Goal: Information Seeking & Learning: Learn about a topic

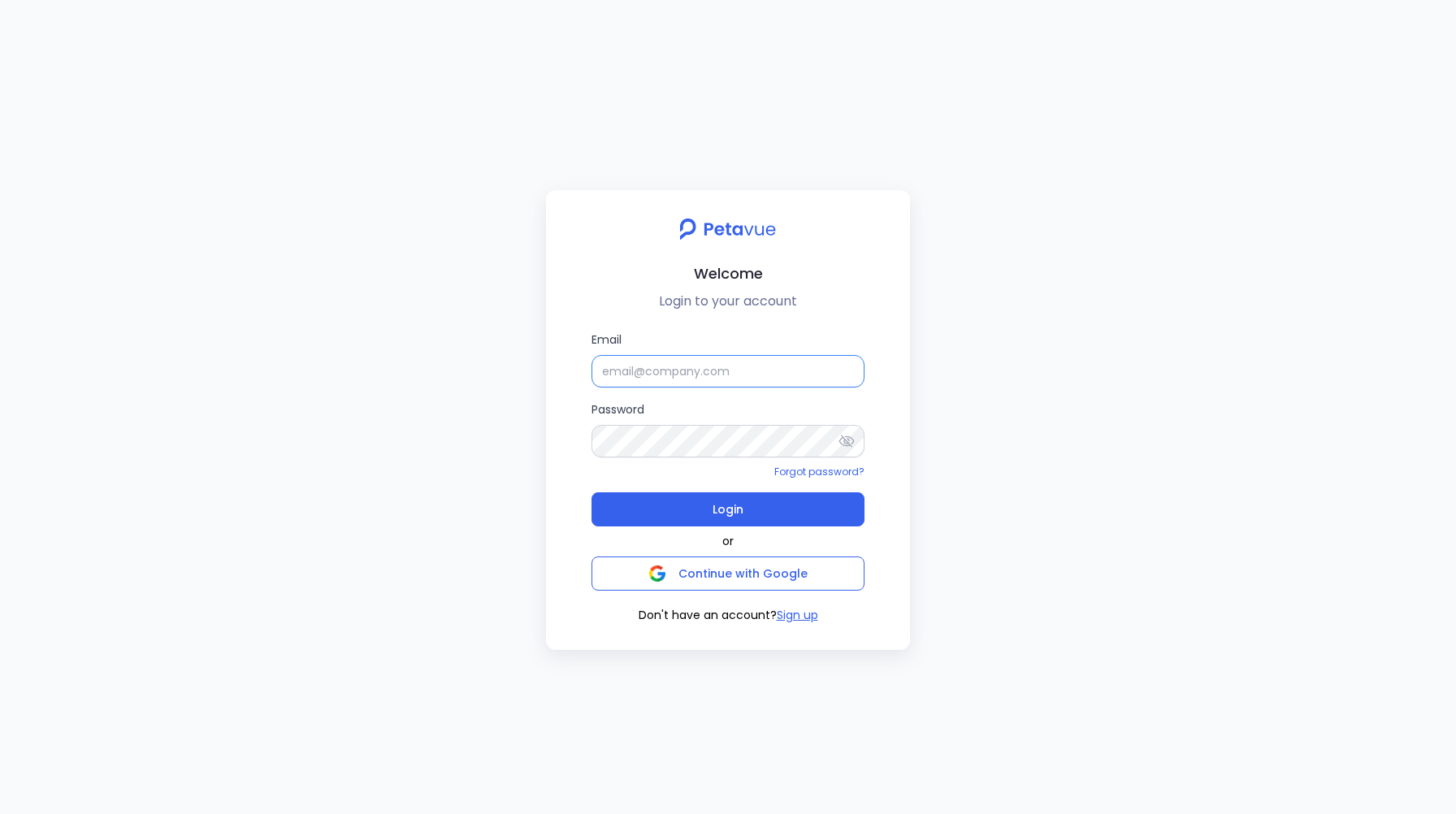
click at [636, 370] on input "Email" at bounding box center [728, 371] width 273 height 33
type input "support+turingvuestag_1@petavue.com"
click at [720, 515] on span "Login" at bounding box center [727, 509] width 31 height 22
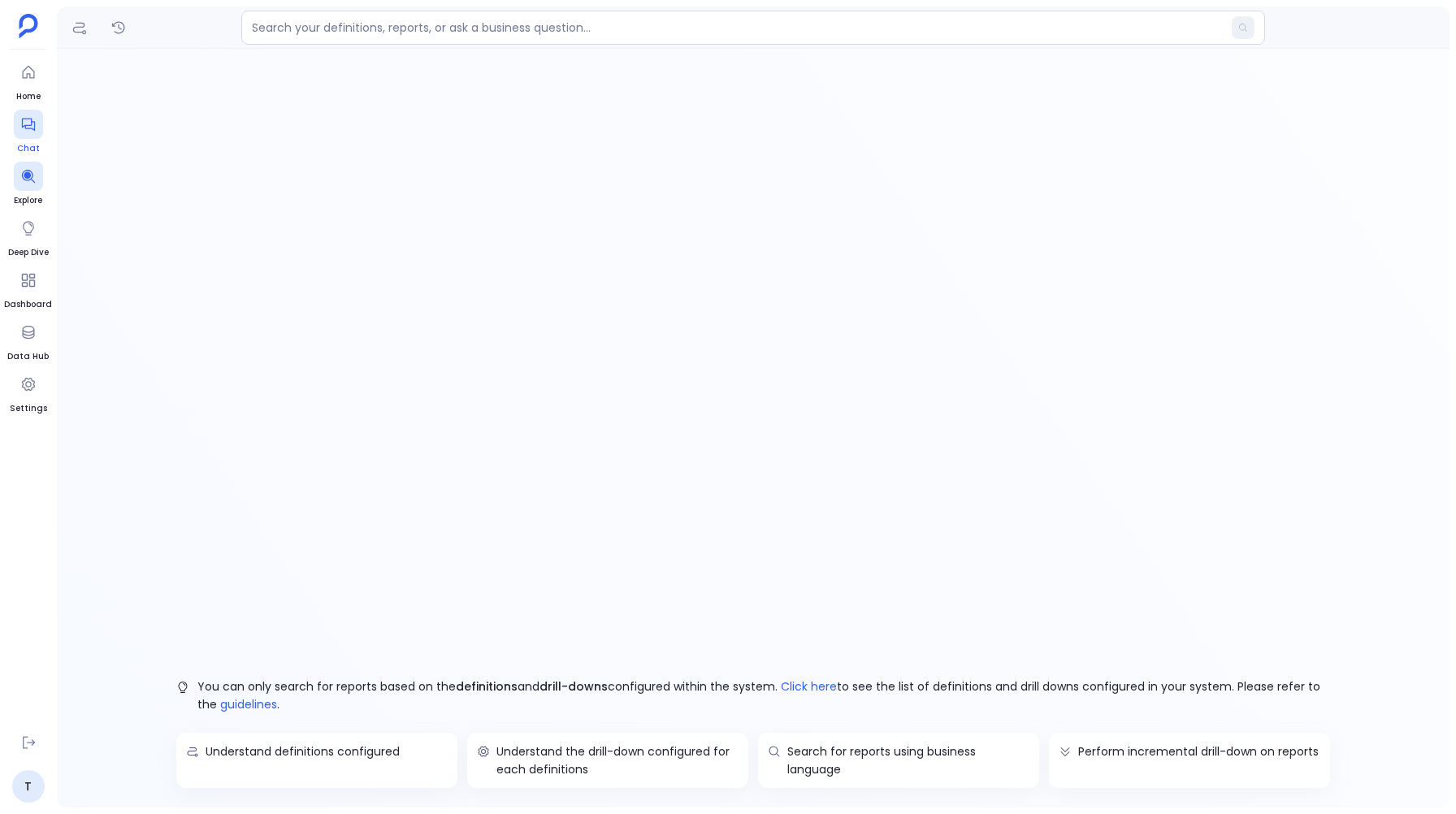
click at [27, 125] on icon at bounding box center [28, 125] width 13 height 13
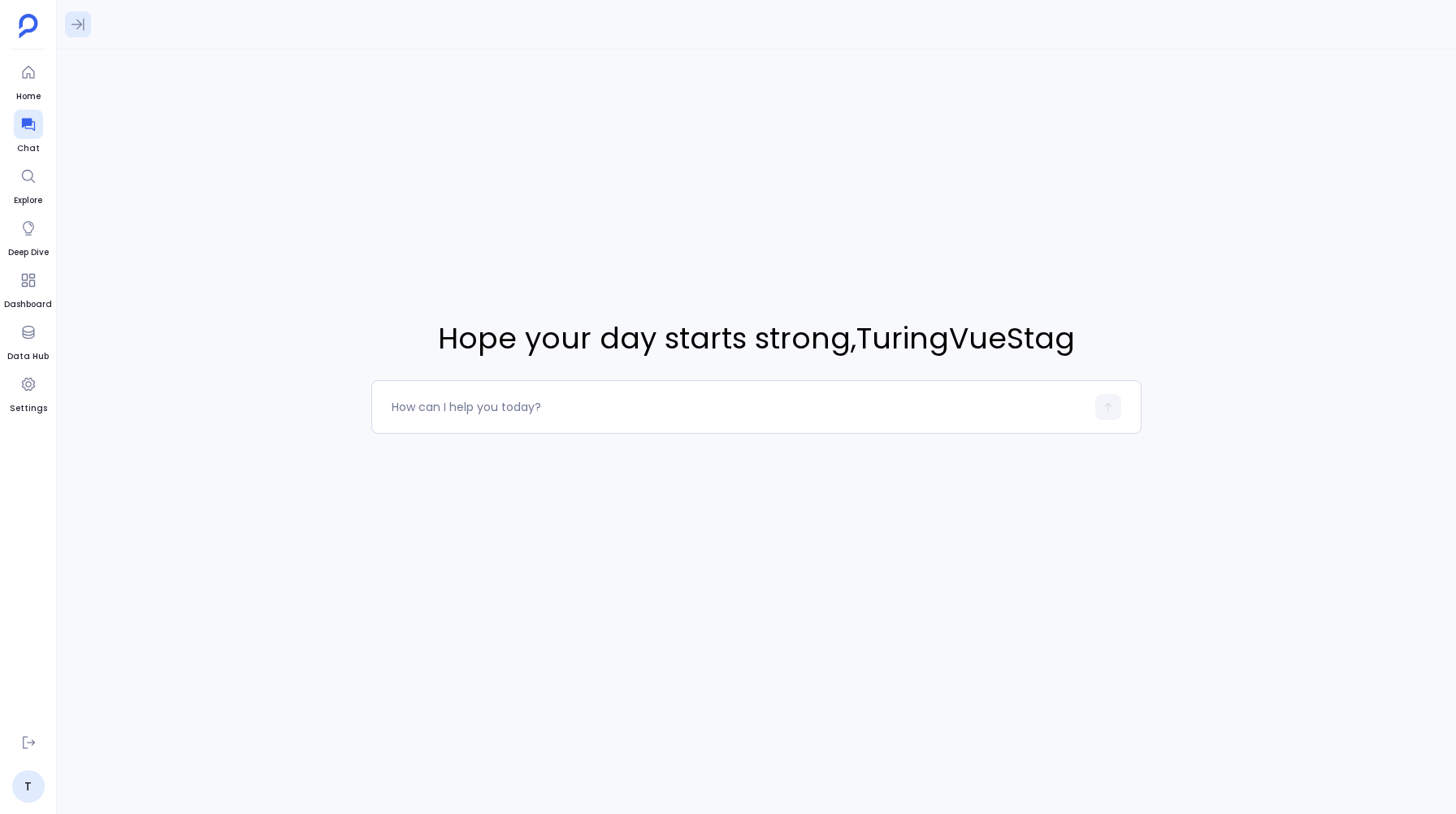
click at [76, 25] on icon at bounding box center [77, 23] width 16 height 16
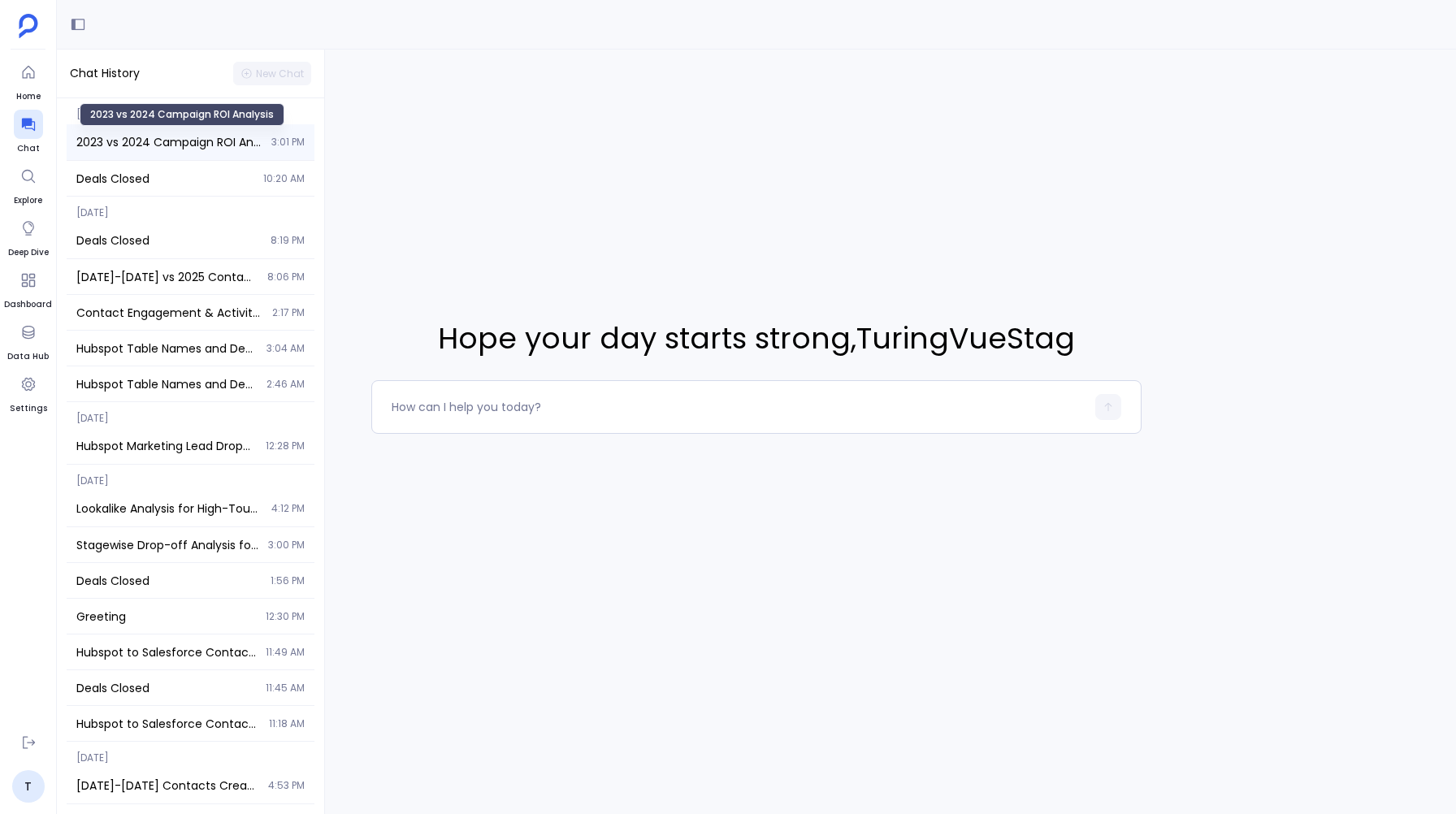
click at [120, 145] on span "2023 vs 2024 Campaign ROI Analysis" at bounding box center [169, 142] width 185 height 16
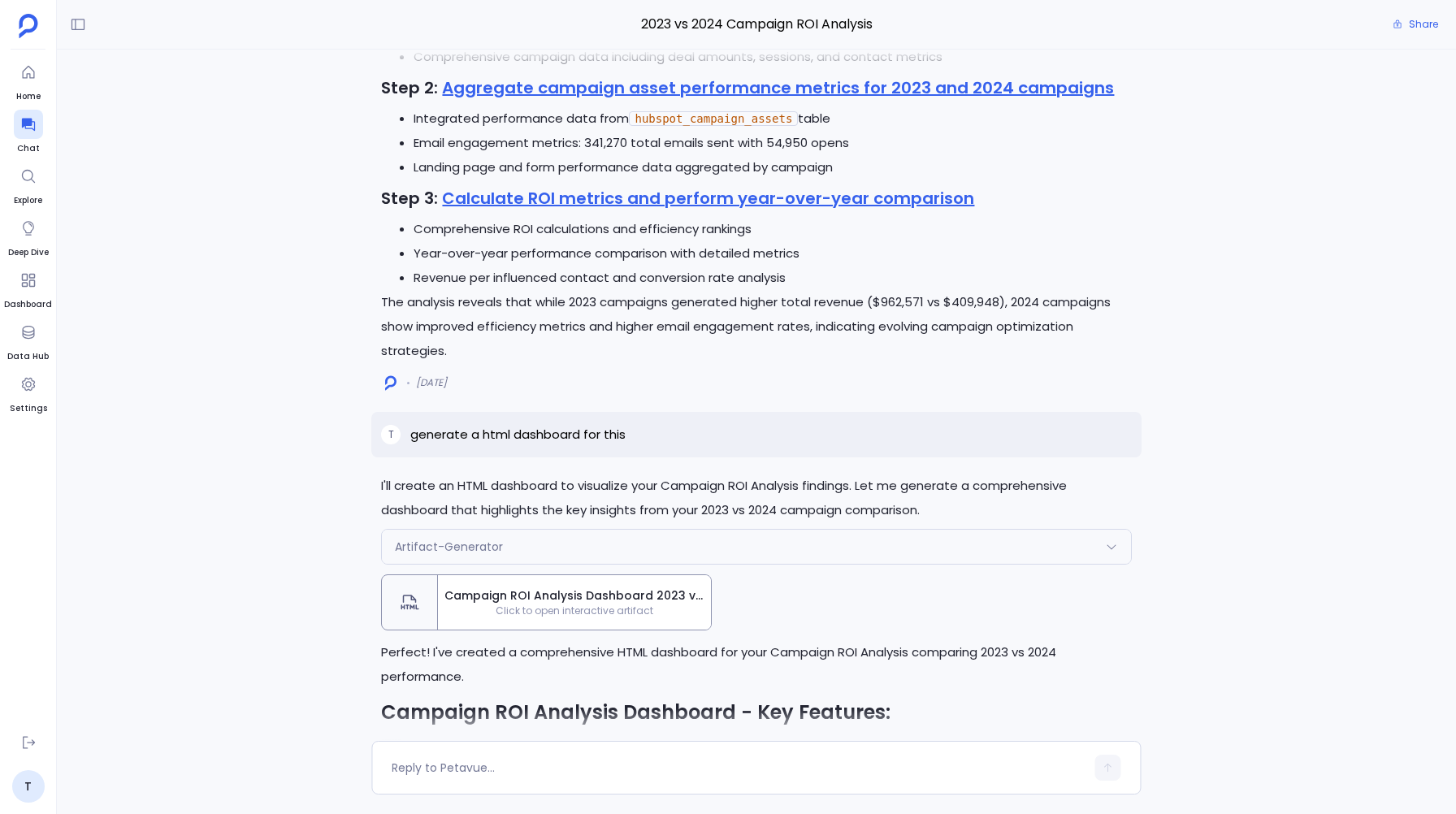
click at [595, 628] on div "Campaign ROI Analysis Dashboard 2023 vs 2024 Click to open interactive artifact" at bounding box center [574, 602] width 273 height 54
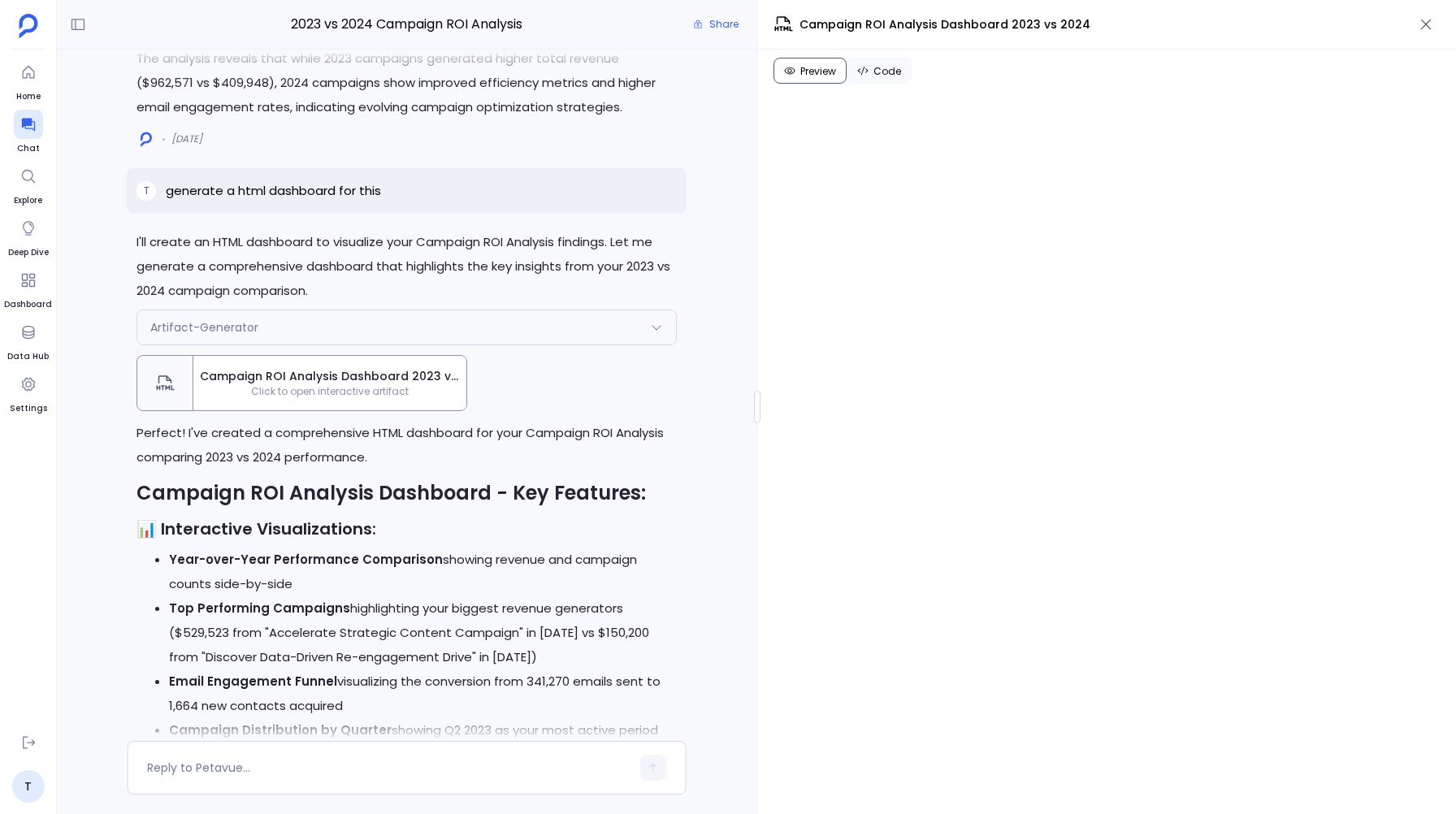
scroll to position [-568, 0]
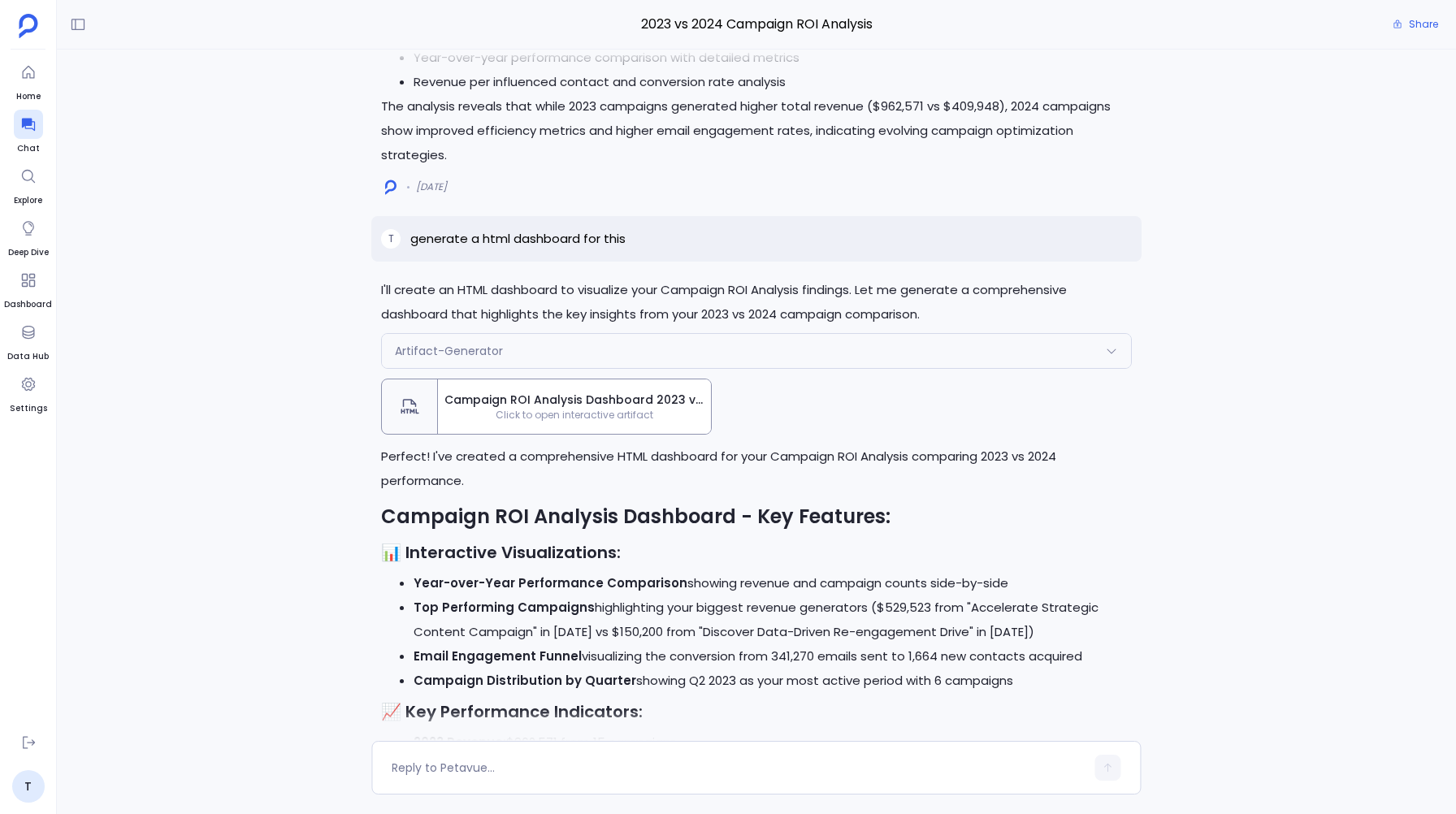
scroll to position [-393, 0]
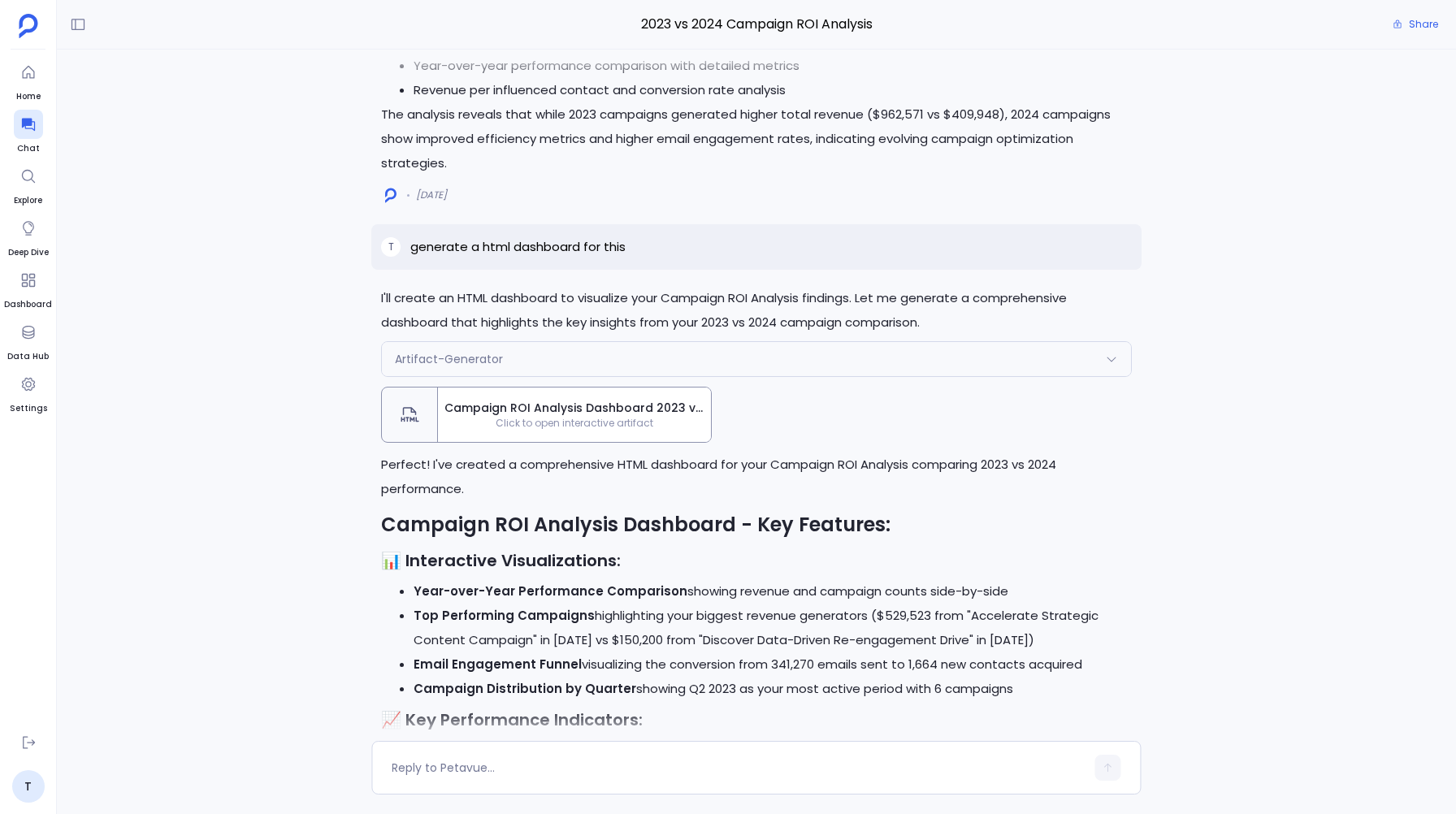
click at [554, 428] on span "Click to open interactive artifact" at bounding box center [574, 423] width 273 height 13
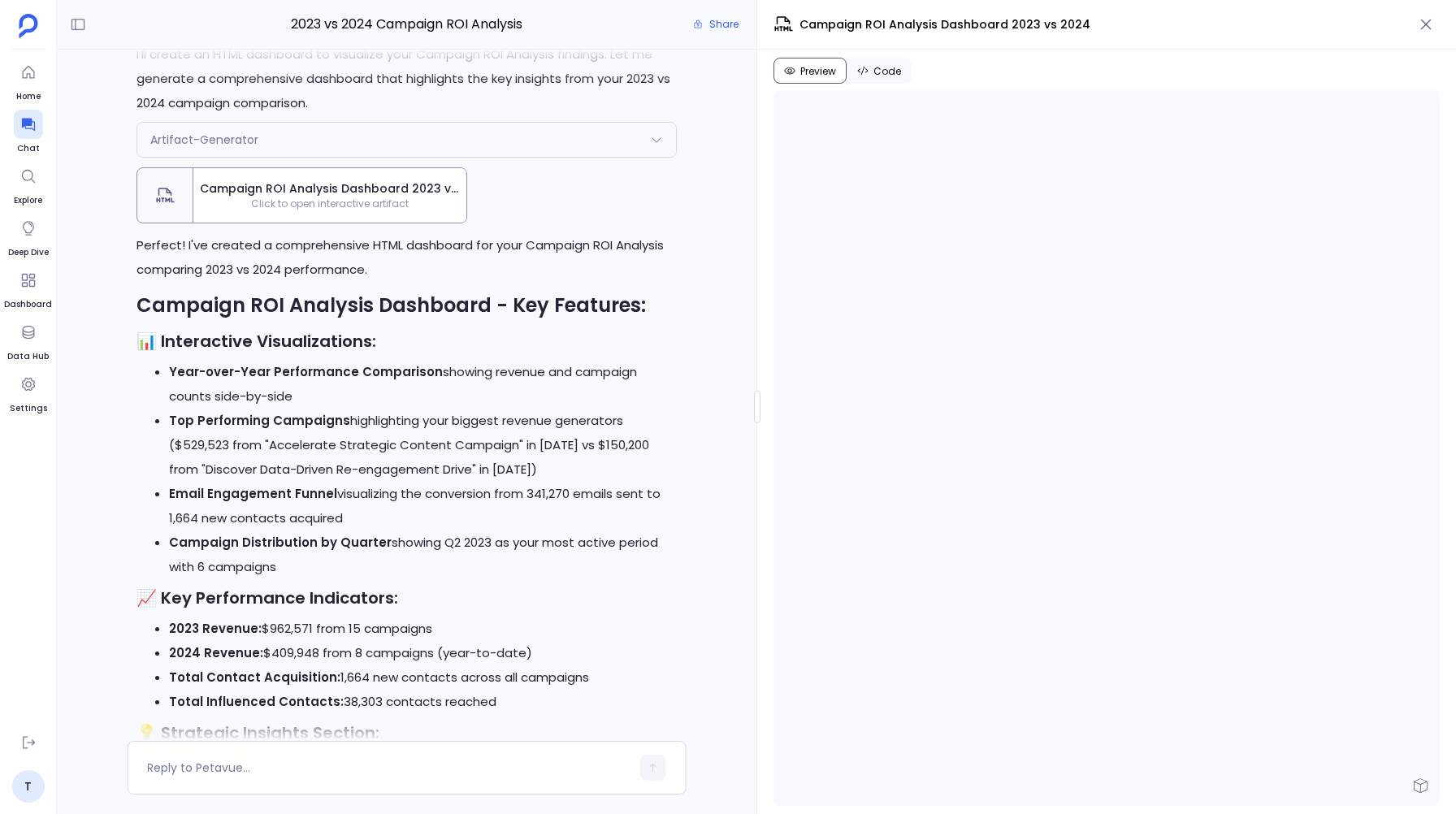
scroll to position [-568, 0]
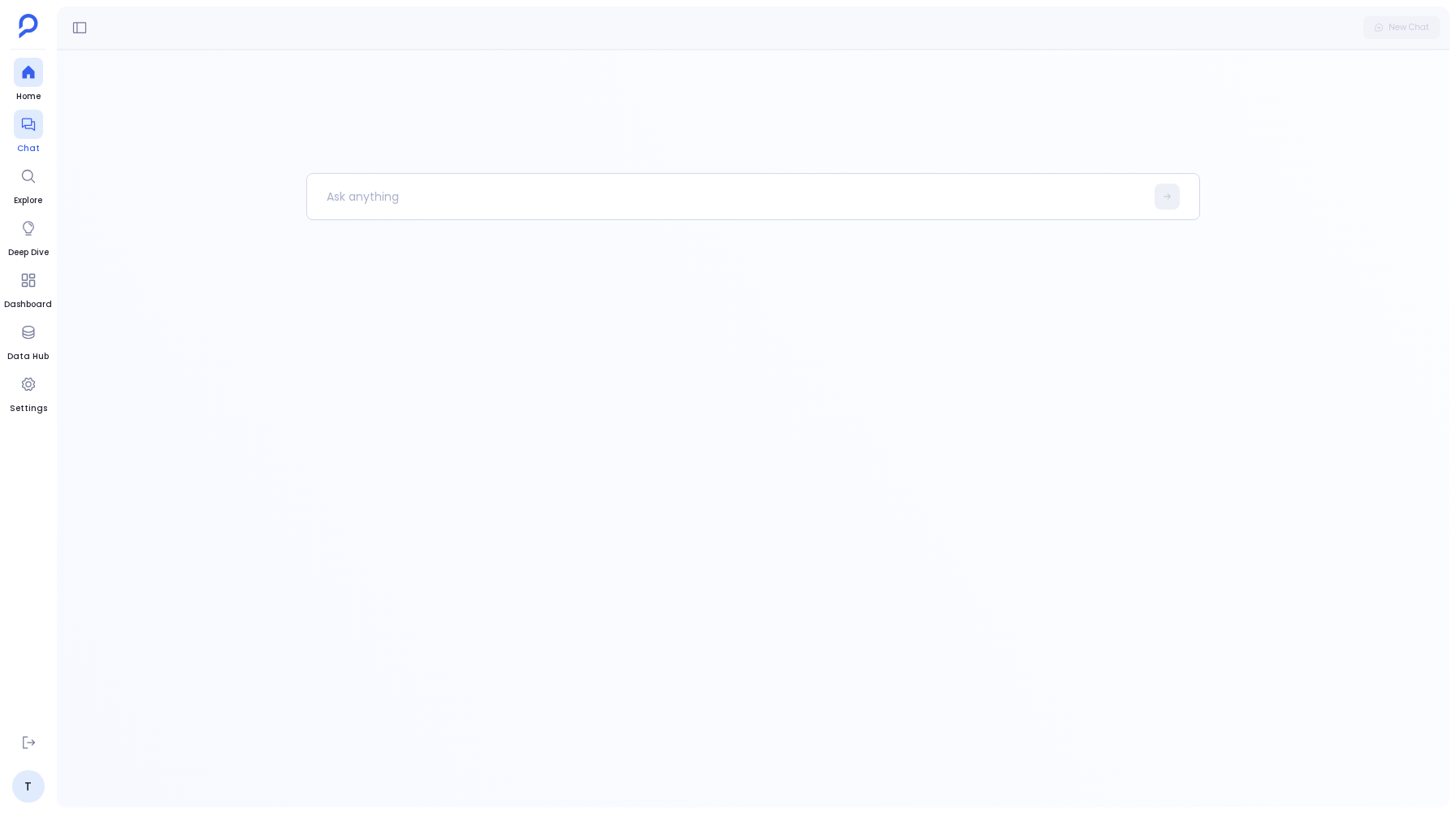
click at [19, 131] on div at bounding box center [28, 124] width 29 height 29
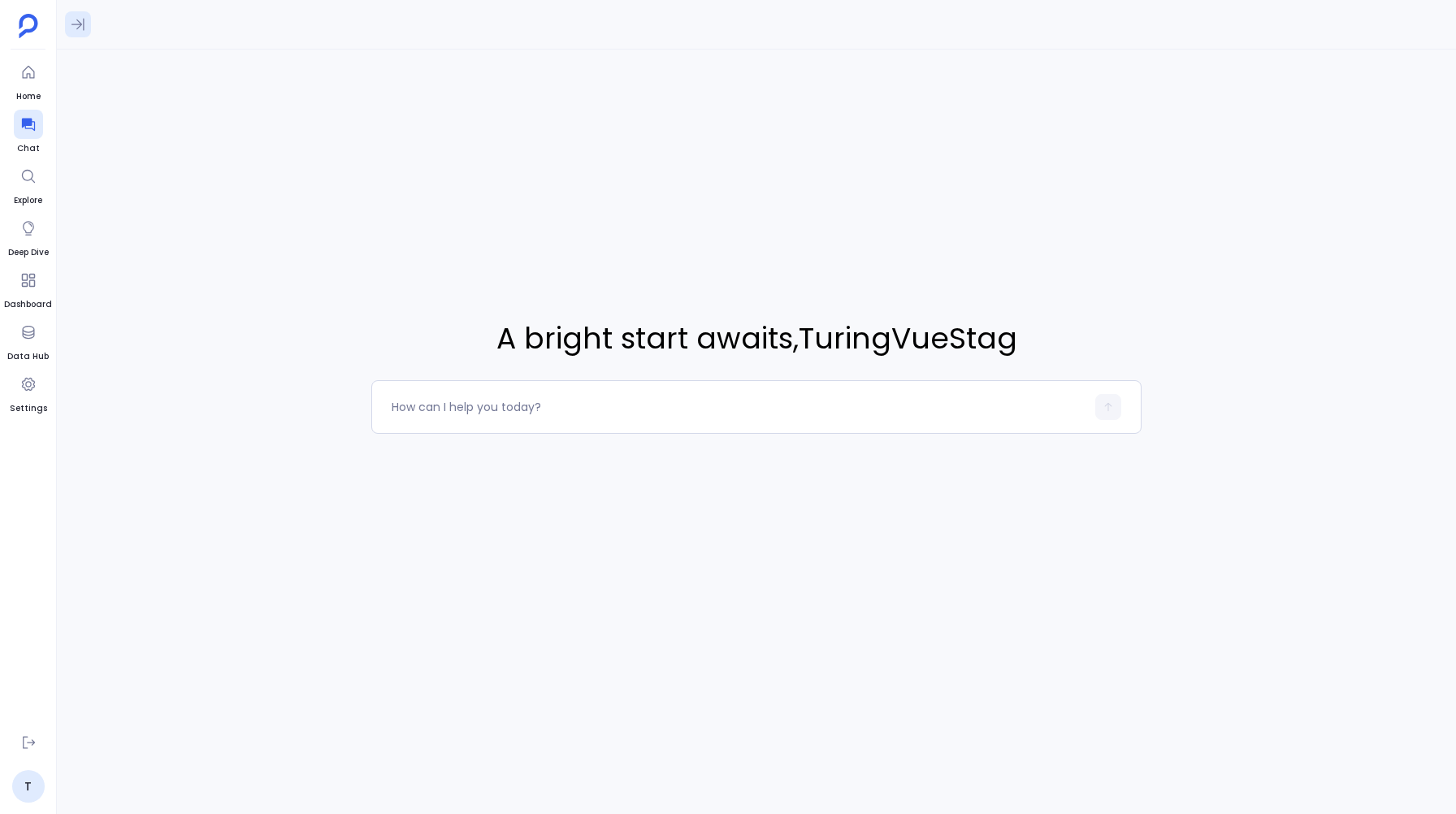
click at [83, 23] on icon at bounding box center [78, 24] width 13 height 12
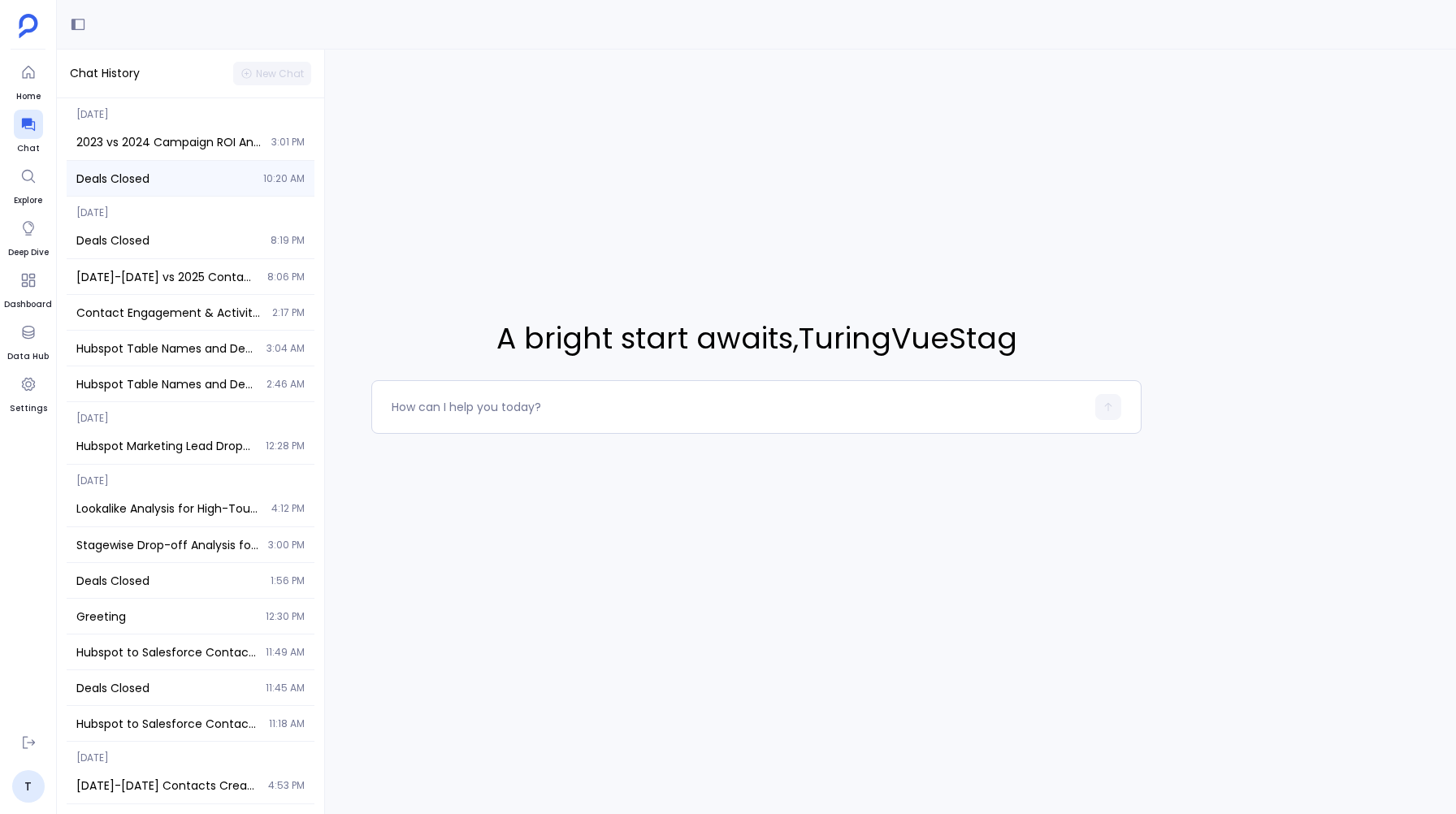
click at [155, 174] on span "Deals Closed" at bounding box center [165, 178] width 177 height 16
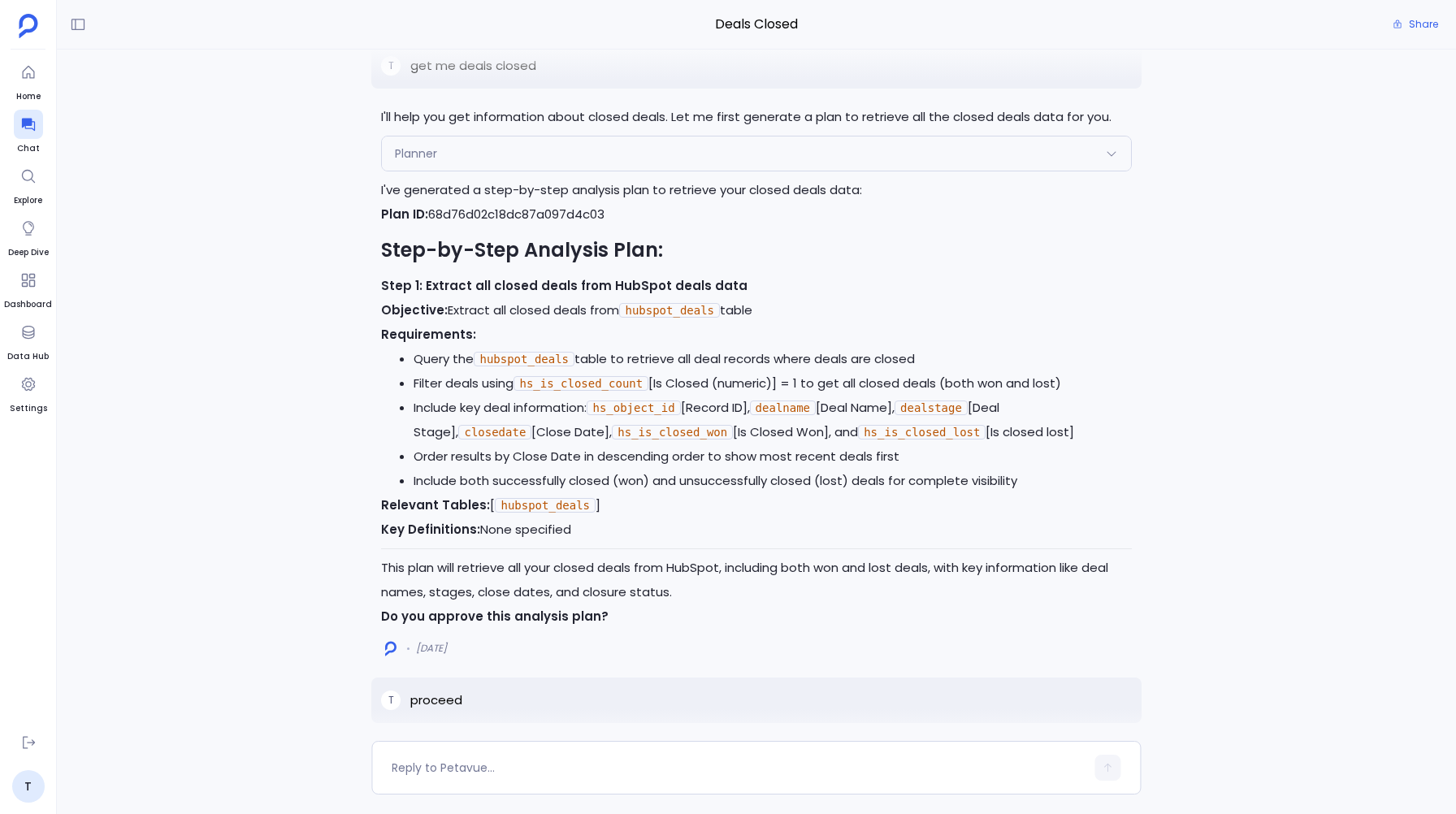
scroll to position [-1190, 0]
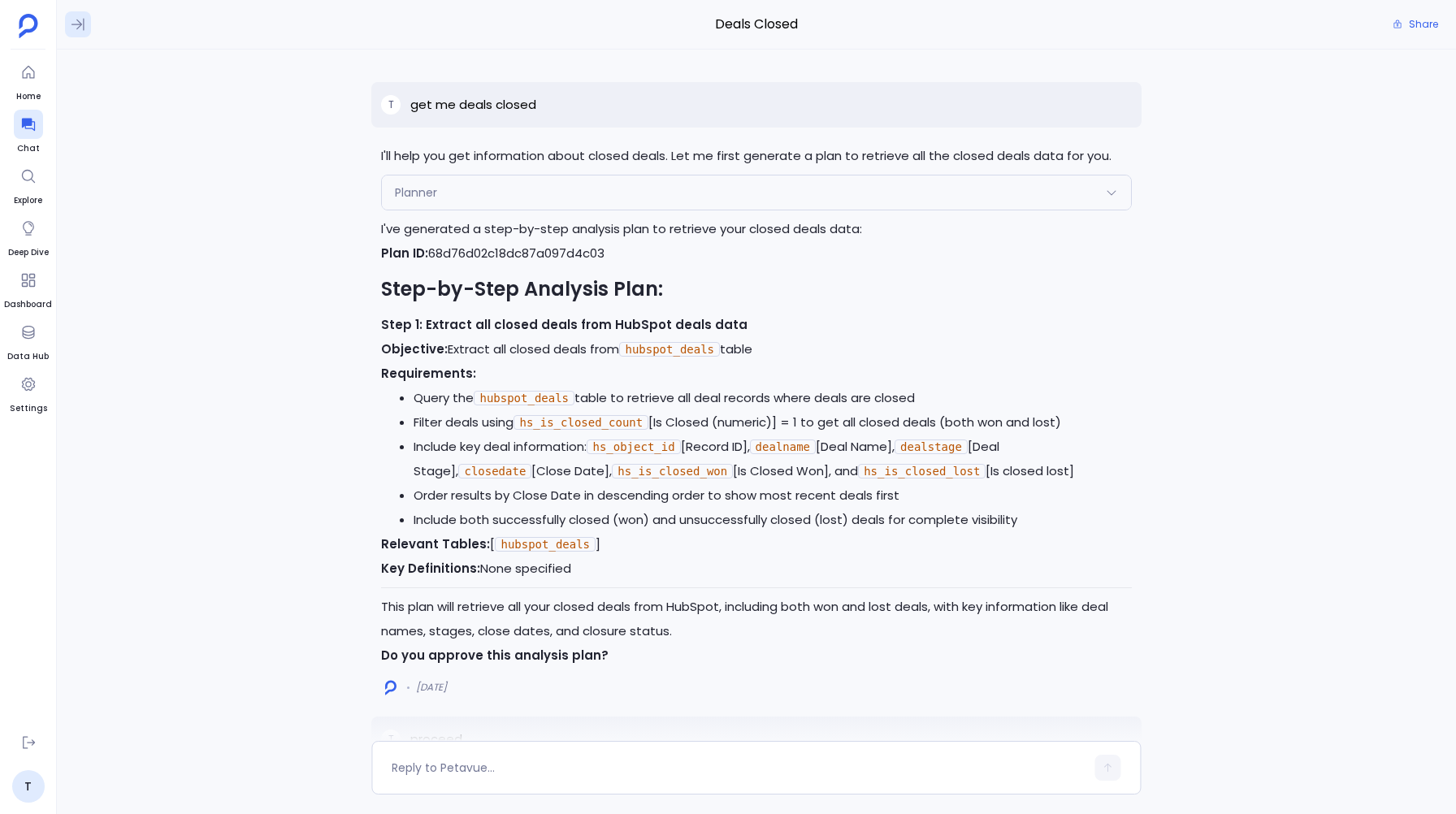
click at [76, 24] on icon at bounding box center [78, 24] width 13 height 12
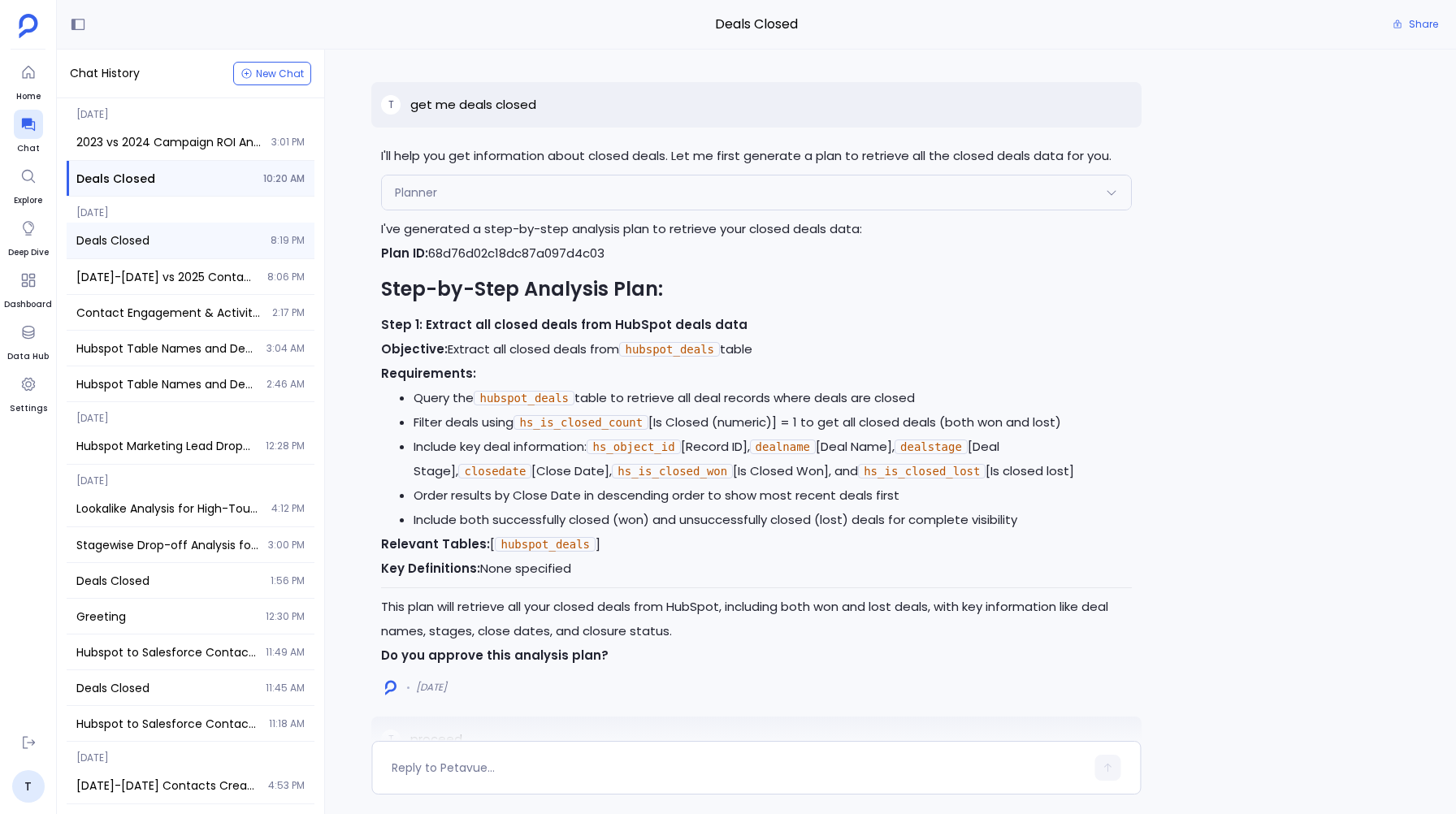
click at [131, 233] on span "Deals Closed" at bounding box center [169, 240] width 185 height 16
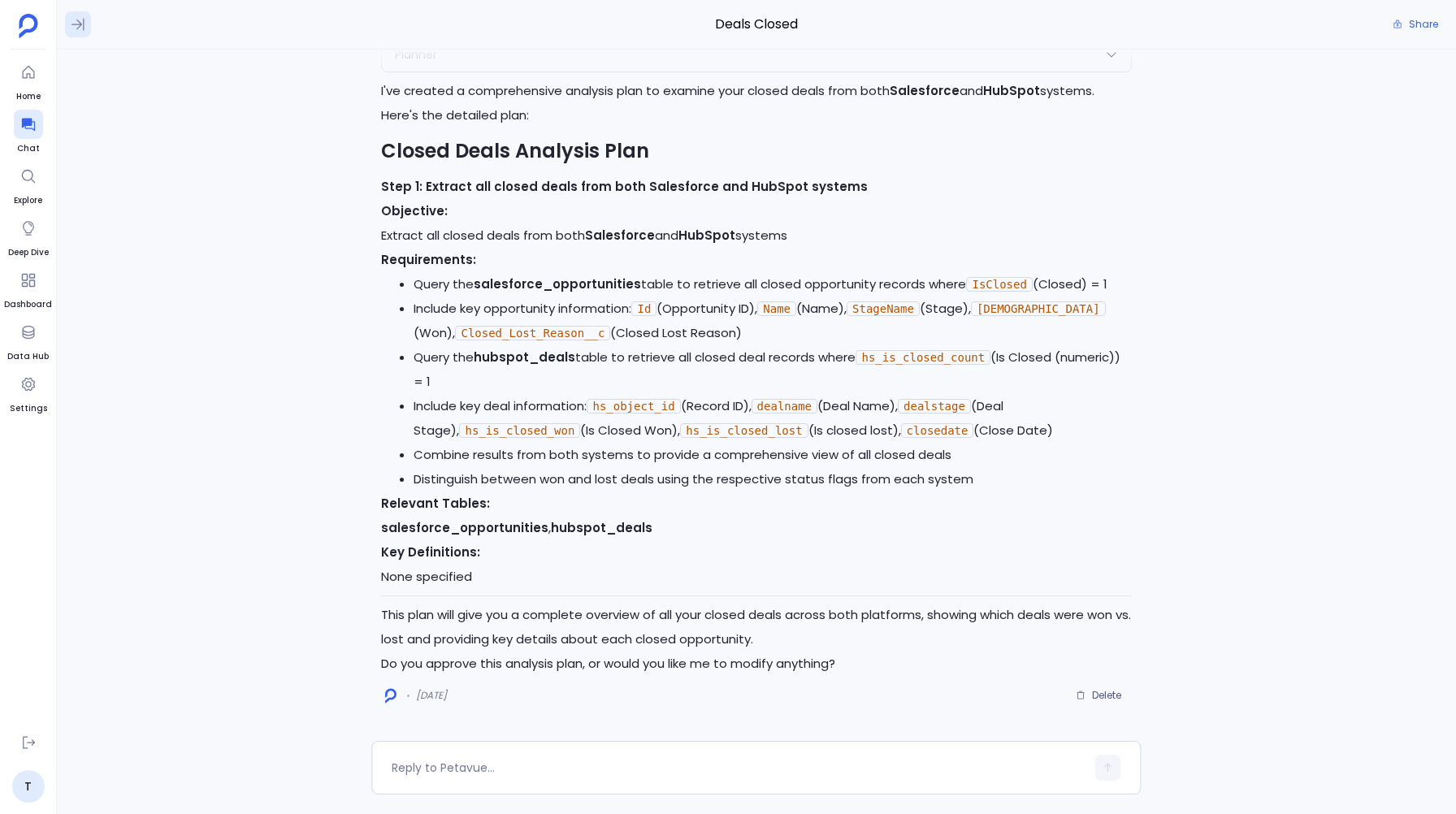
click at [80, 29] on icon at bounding box center [77, 23] width 16 height 16
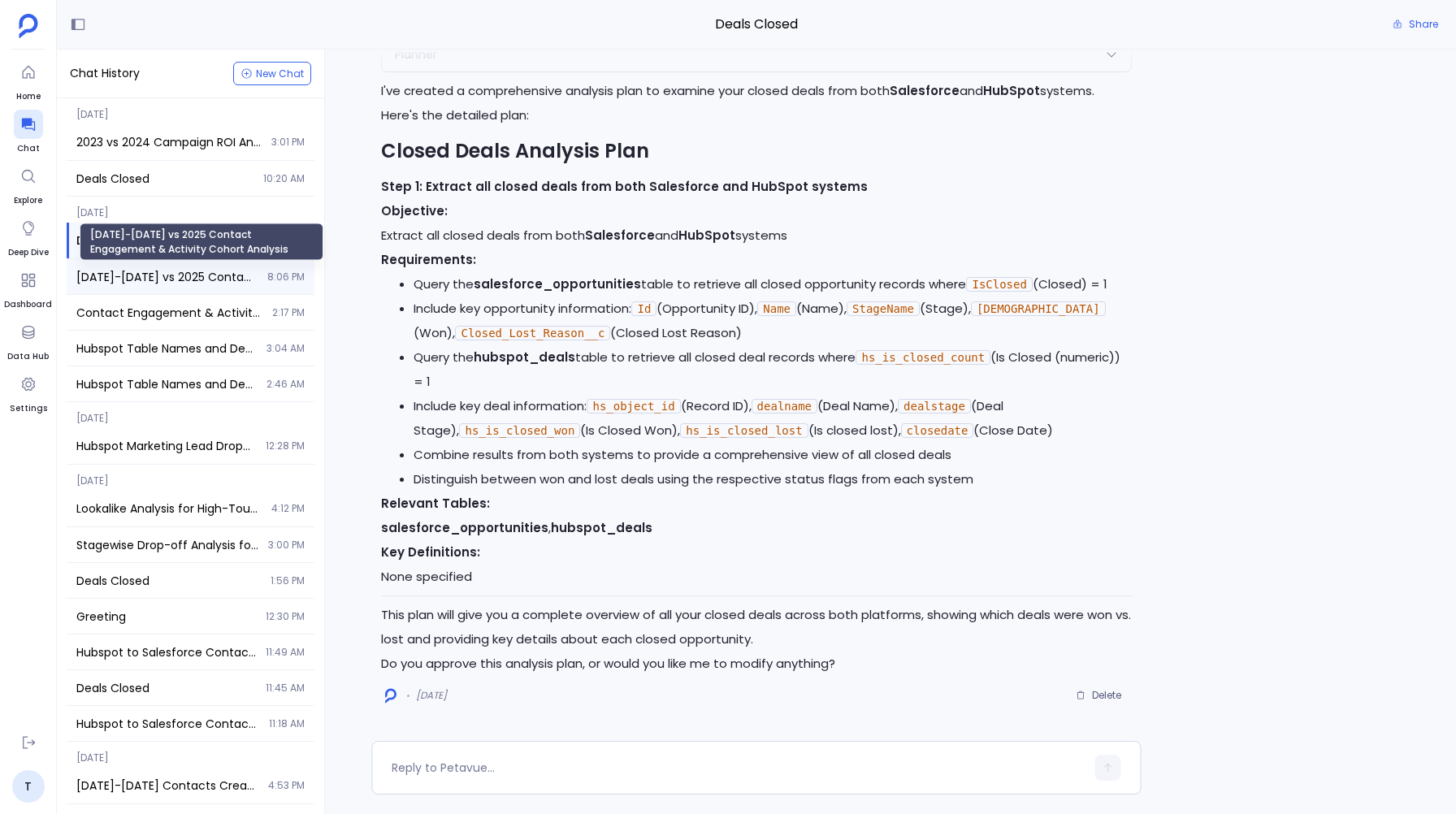
click at [143, 281] on span "2023-2024 vs 2025 Contact Engagement & Activity Cohort Analysis" at bounding box center [167, 277] width 181 height 16
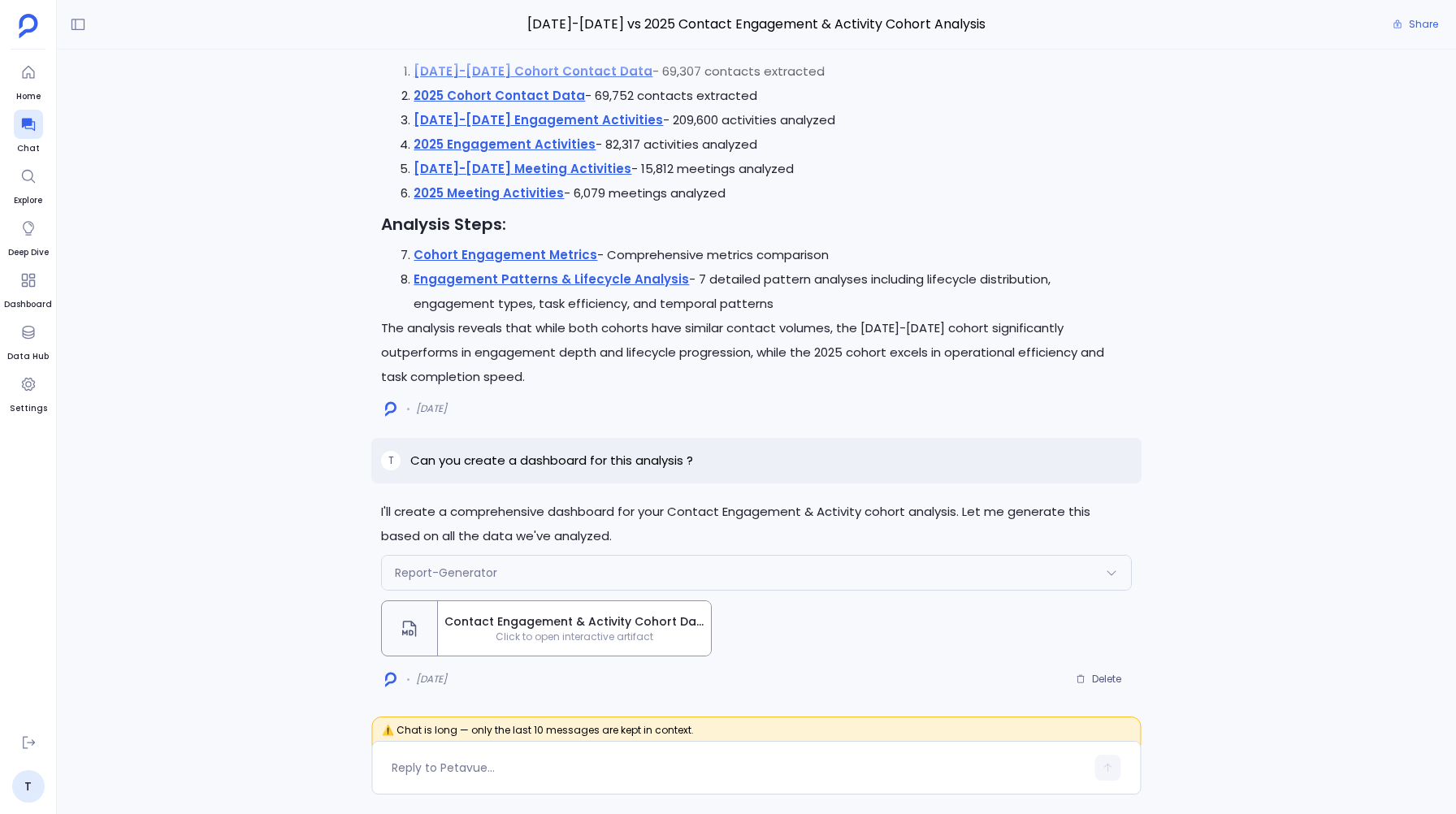
click at [519, 624] on span "Contact Engagement & Activity Cohort Dashboard: 2023-2024 vs 2025" at bounding box center [574, 622] width 260 height 17
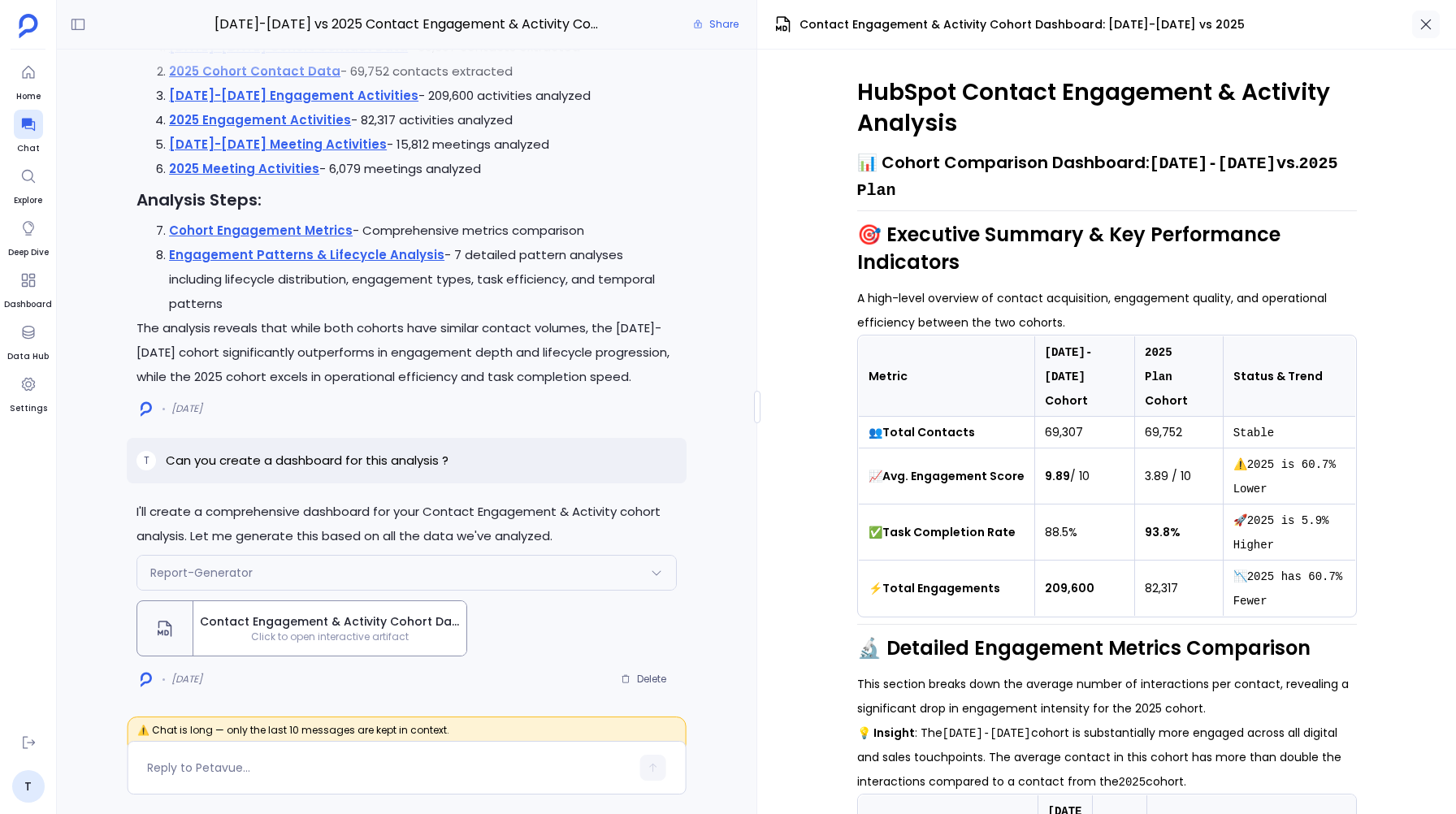
click at [1427, 16] on icon "button" at bounding box center [1425, 23] width 16 height 16
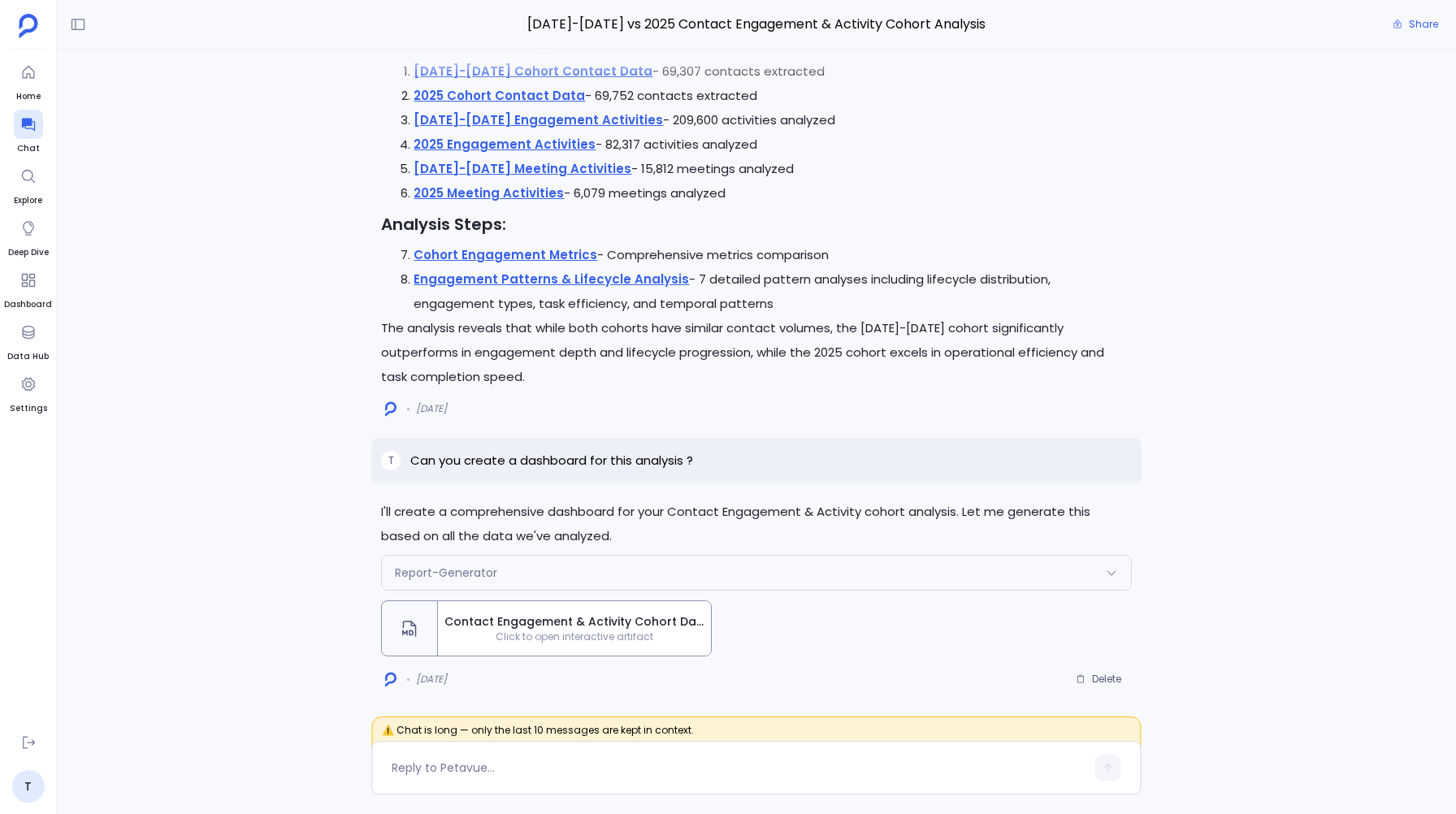
click at [599, 616] on span "Contact Engagement & Activity Cohort Dashboard: [DATE]-[DATE] vs 2025" at bounding box center [574, 622] width 260 height 17
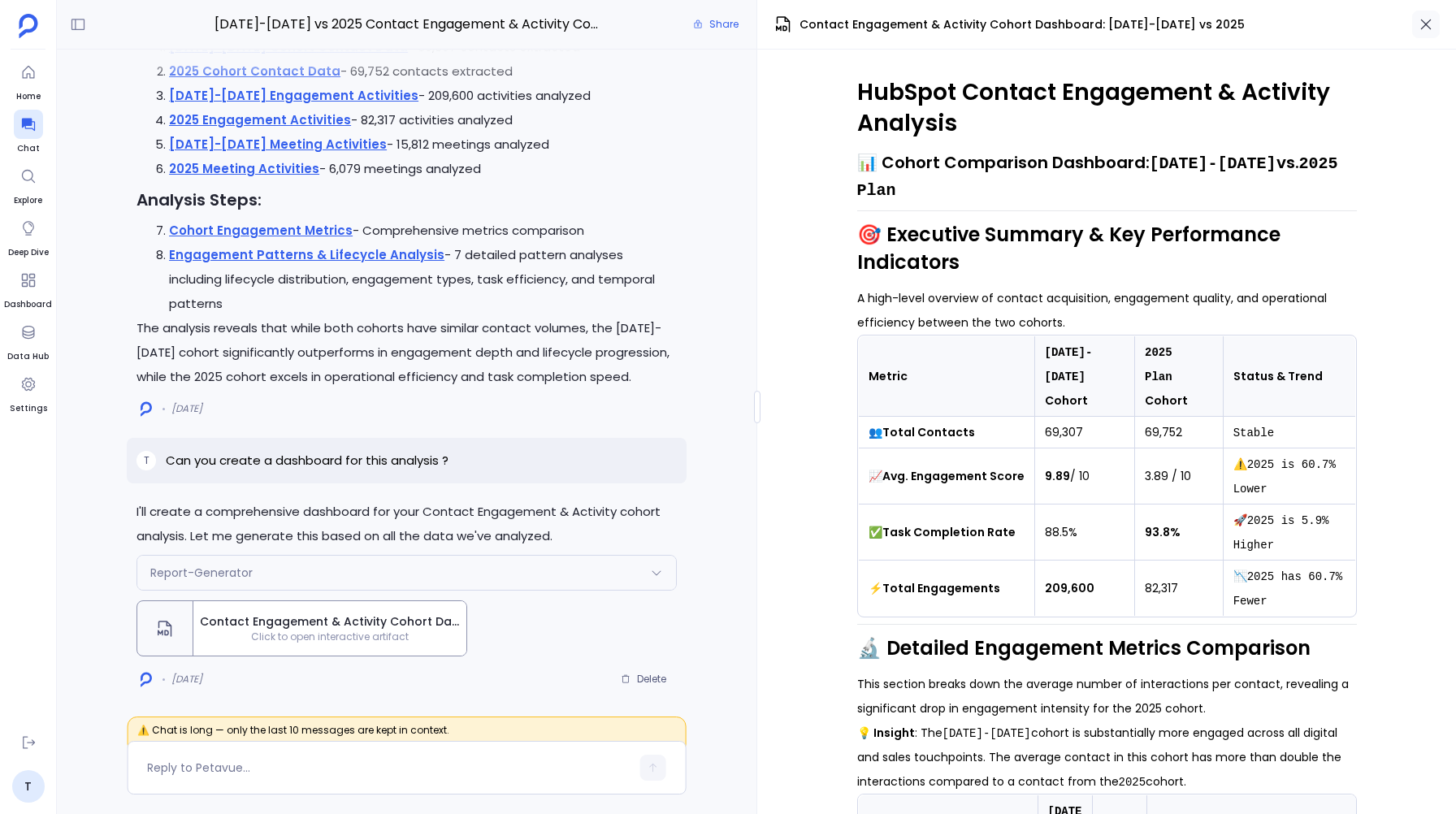
click at [1425, 22] on icon "button" at bounding box center [1425, 23] width 16 height 16
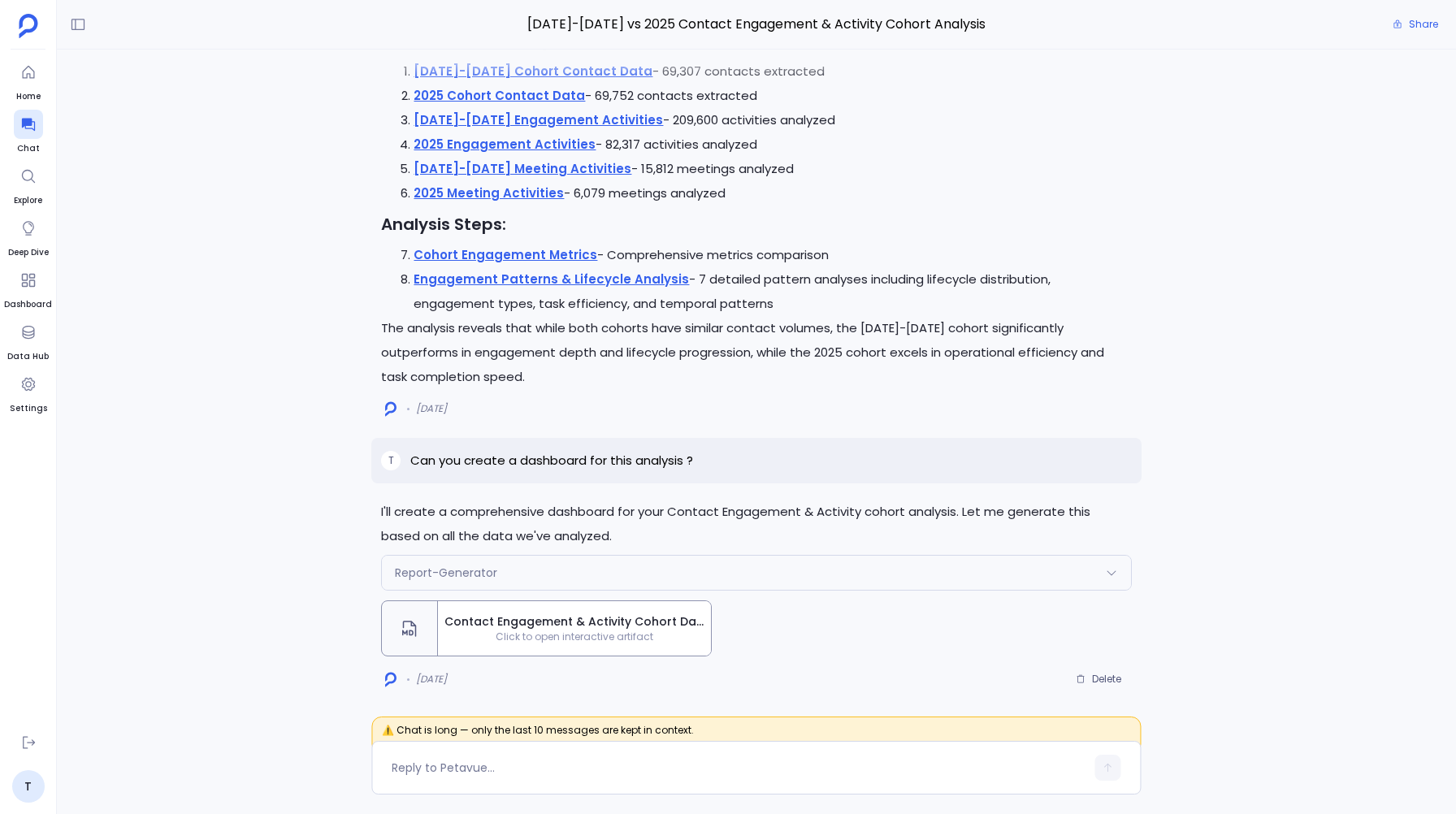
click at [583, 616] on span "Contact Engagement & Activity Cohort Dashboard: [DATE]-[DATE] vs 2025" at bounding box center [574, 622] width 260 height 17
